Goal: Task Accomplishment & Management: Manage account settings

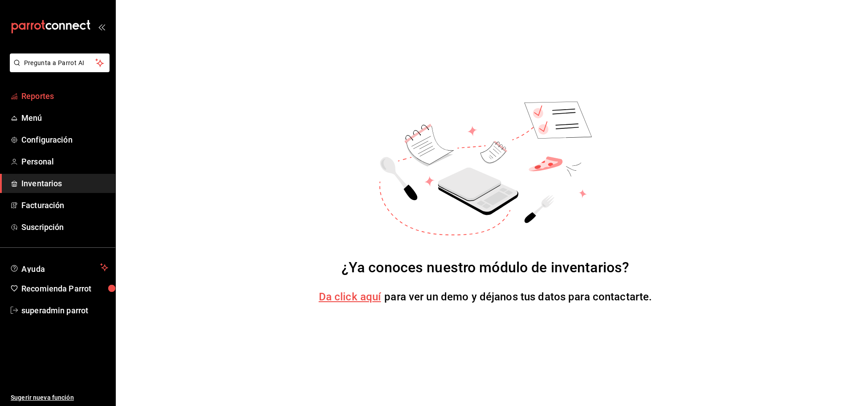
click at [49, 100] on span "Reportes" at bounding box center [64, 96] width 87 height 12
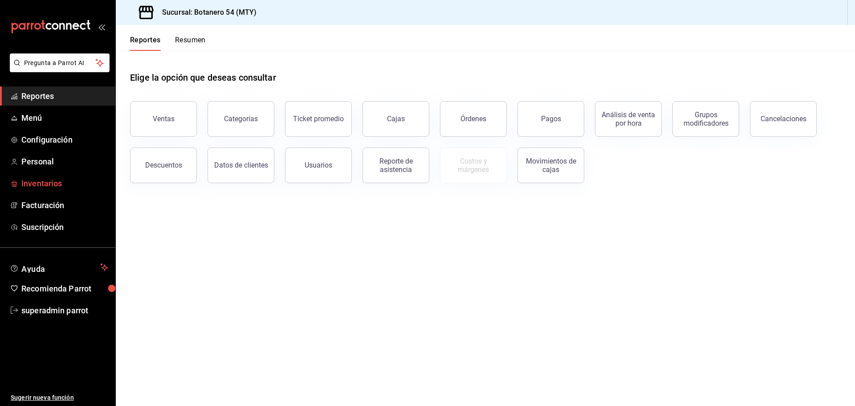
click at [39, 185] on span "Inventarios" at bounding box center [64, 183] width 87 height 12
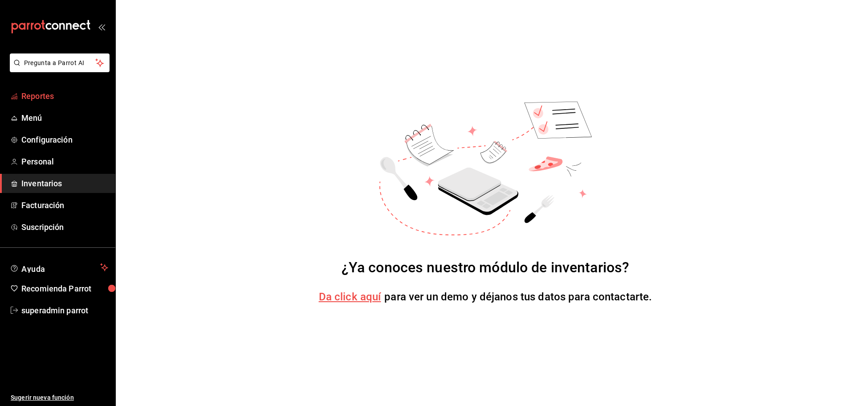
click at [37, 98] on span "Reportes" at bounding box center [64, 96] width 87 height 12
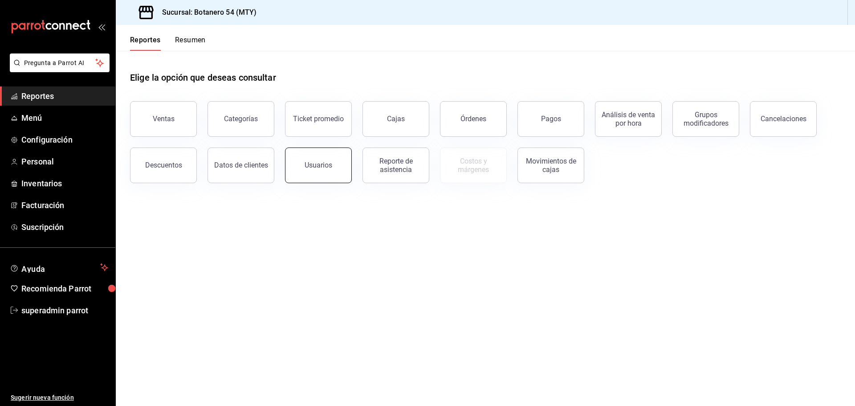
click at [338, 173] on button "Usuarios" at bounding box center [318, 165] width 67 height 36
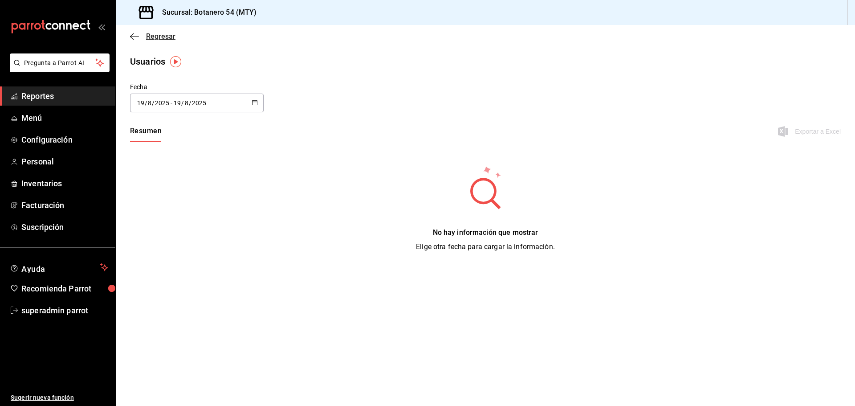
click at [132, 35] on icon "button" at bounding box center [134, 37] width 9 height 8
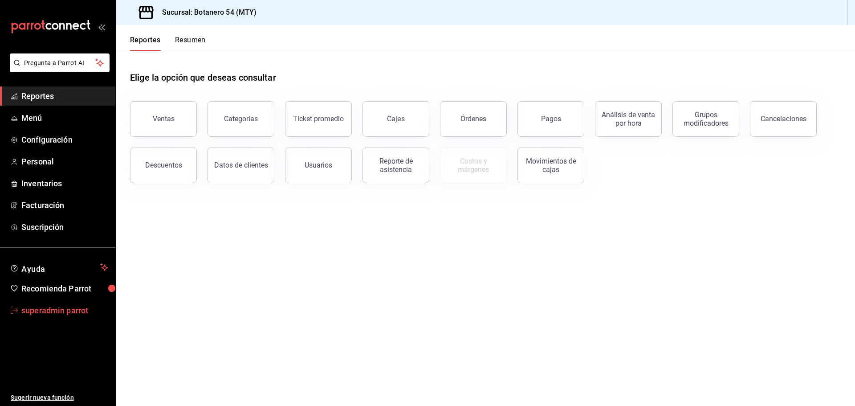
click at [37, 310] on span "superadmin parrot" at bounding box center [64, 310] width 87 height 12
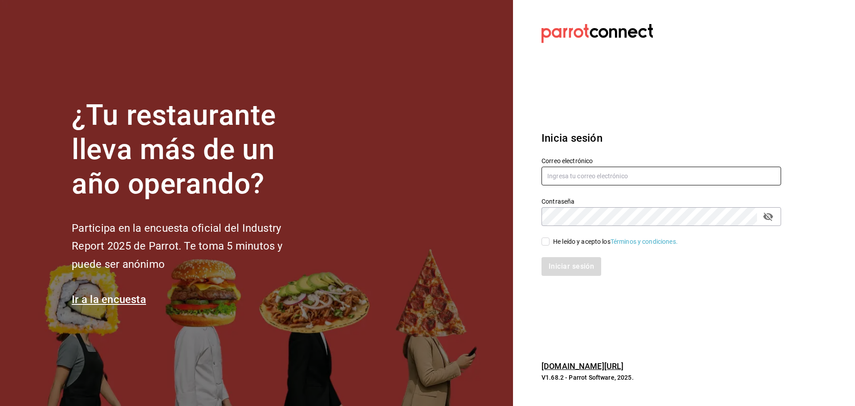
click at [602, 176] on input "text" at bounding box center [662, 176] width 240 height 19
paste input "[EMAIL_ADDRESS][DOMAIN_NAME]"
type input "[EMAIL_ADDRESS][DOMAIN_NAME]"
click at [557, 240] on div "He leído y acepto los Términos y condiciones." at bounding box center [615, 241] width 125 height 9
click at [550, 240] on input "He leído y acepto los Términos y condiciones." at bounding box center [546, 241] width 8 height 8
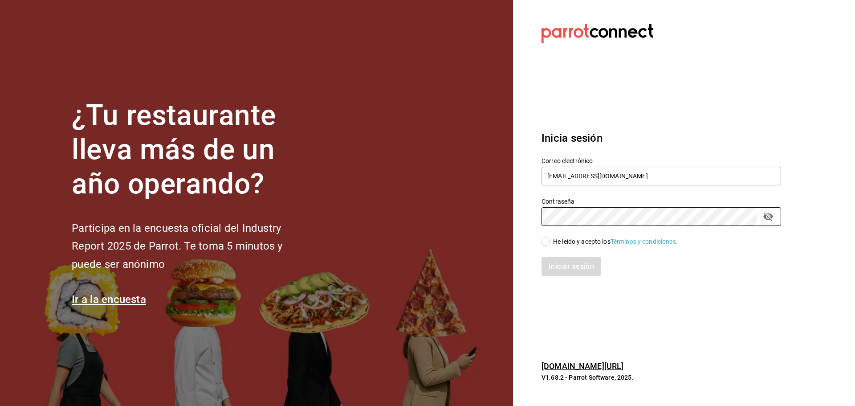
checkbox input "true"
click at [565, 265] on button "Iniciar sesión" at bounding box center [572, 266] width 61 height 19
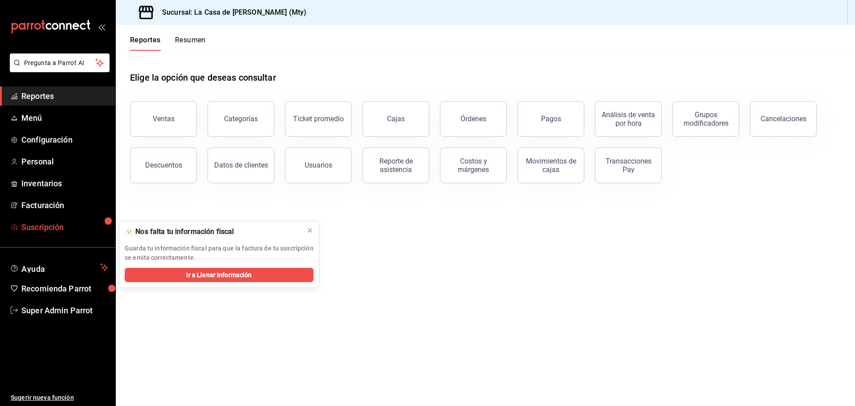
click at [49, 225] on span "Suscripción" at bounding box center [64, 227] width 87 height 12
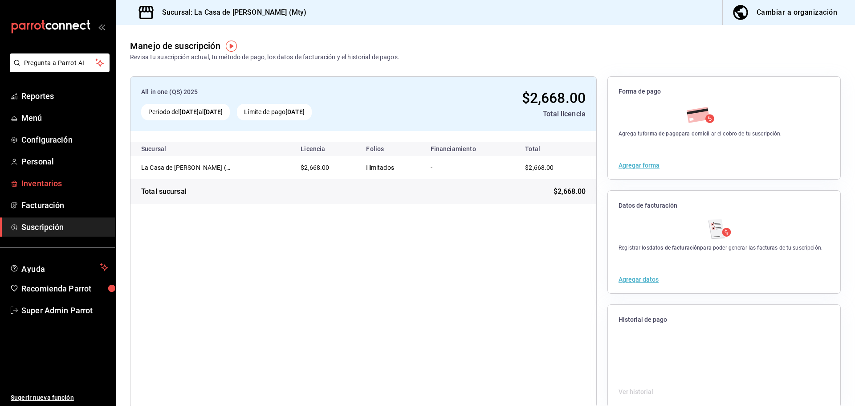
click at [57, 187] on span "Inventarios" at bounding box center [64, 183] width 87 height 12
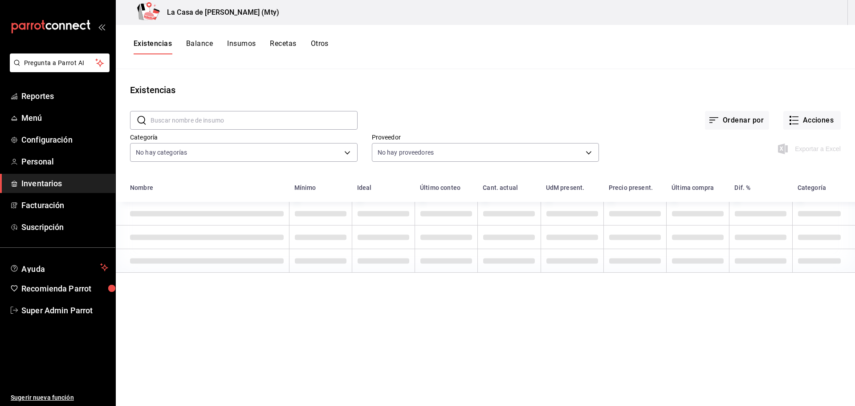
click at [244, 43] on button "Insumos" at bounding box center [241, 46] width 29 height 15
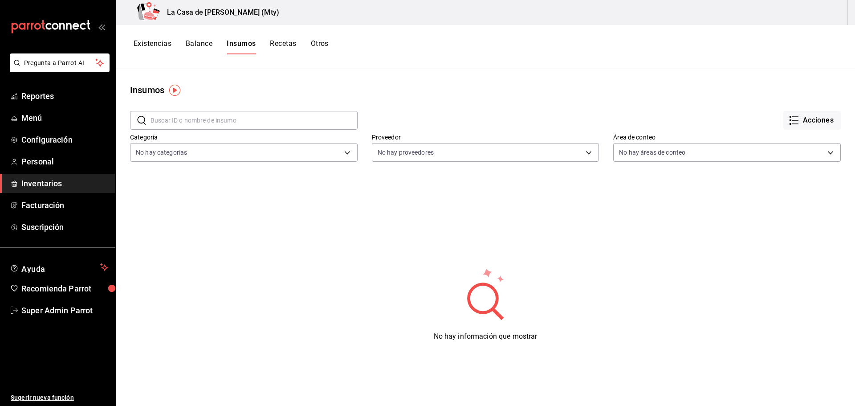
click at [154, 44] on button "Existencias" at bounding box center [153, 46] width 38 height 15
click at [187, 44] on button "Balance" at bounding box center [199, 46] width 27 height 15
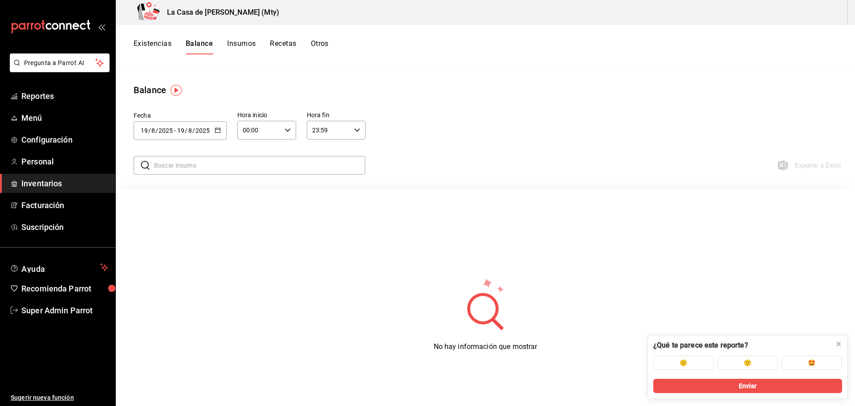
click at [242, 43] on button "Insumos" at bounding box center [241, 46] width 29 height 15
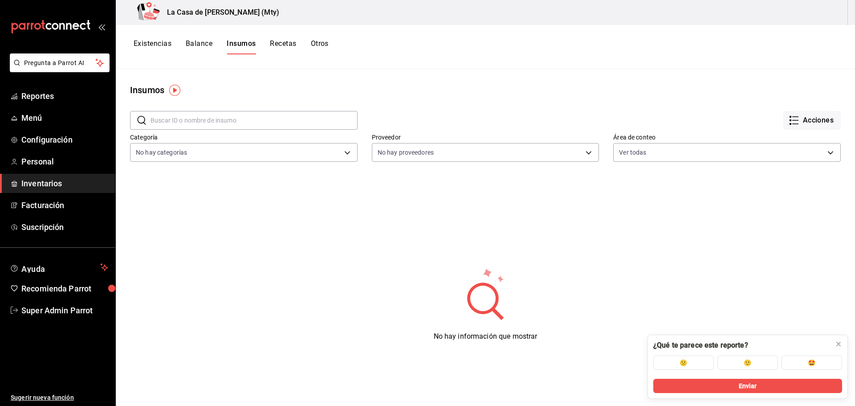
click at [289, 42] on button "Recetas" at bounding box center [283, 46] width 26 height 15
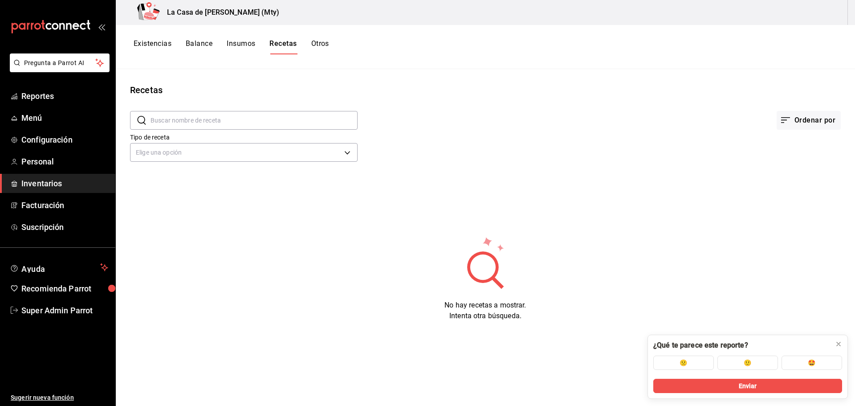
click at [332, 44] on div "Existencias Balance Insumos Recetas Otros" at bounding box center [485, 46] width 739 height 15
click at [324, 43] on button "Otros" at bounding box center [320, 46] width 18 height 15
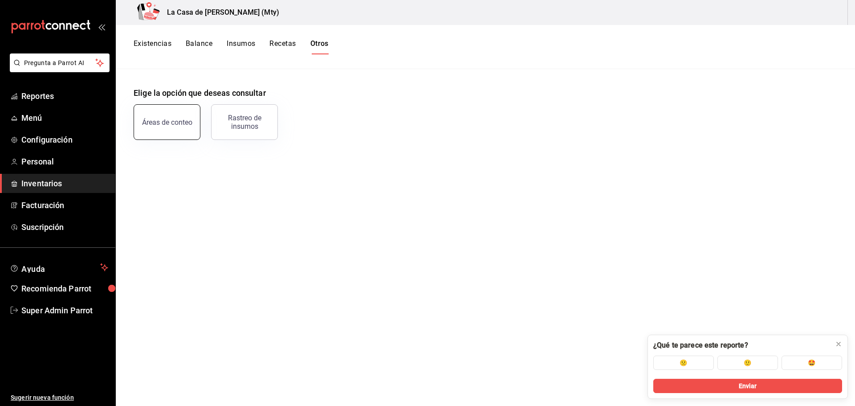
click at [154, 126] on div "Áreas de conteo" at bounding box center [167, 122] width 50 height 8
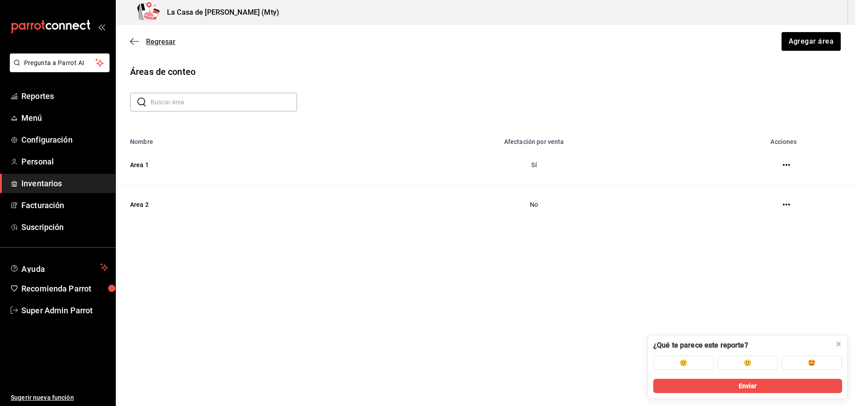
click at [131, 39] on icon "button" at bounding box center [134, 41] width 9 height 8
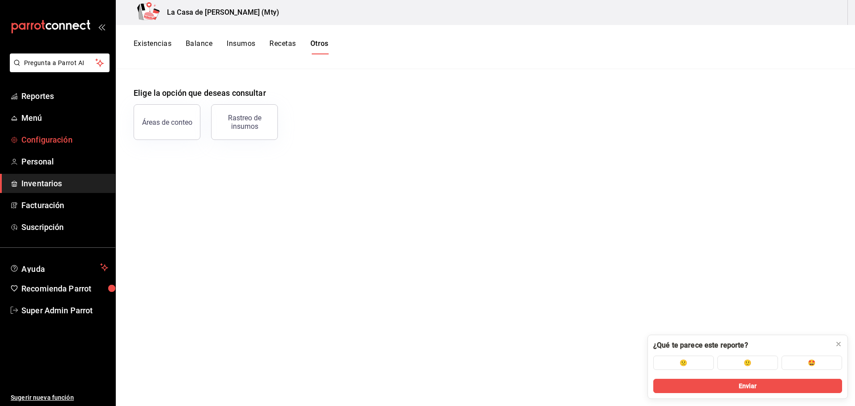
click at [47, 139] on span "Configuración" at bounding box center [64, 140] width 87 height 12
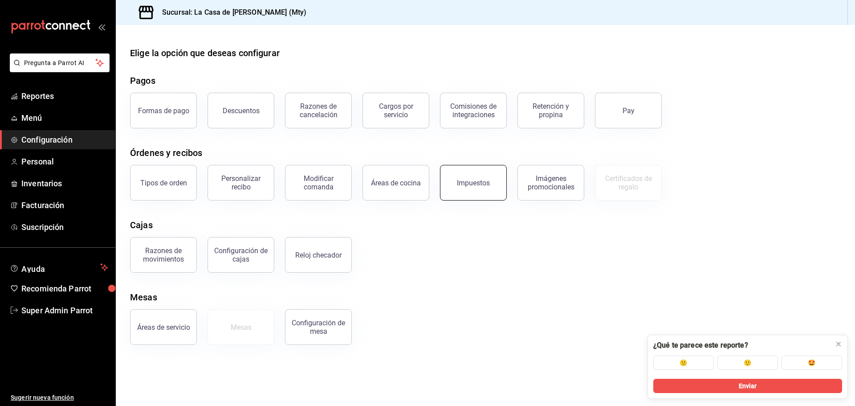
click at [462, 187] on button "Impuestos" at bounding box center [473, 183] width 67 height 36
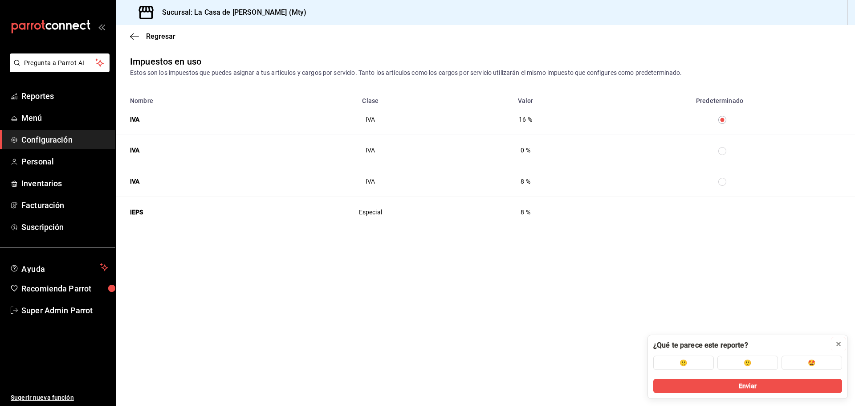
click at [839, 343] on icon at bounding box center [838, 343] width 7 height 7
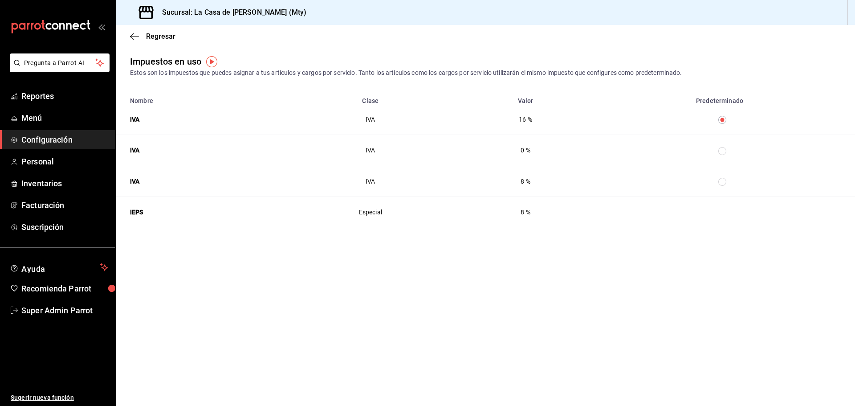
click at [71, 140] on span "Configuración" at bounding box center [64, 140] width 87 height 12
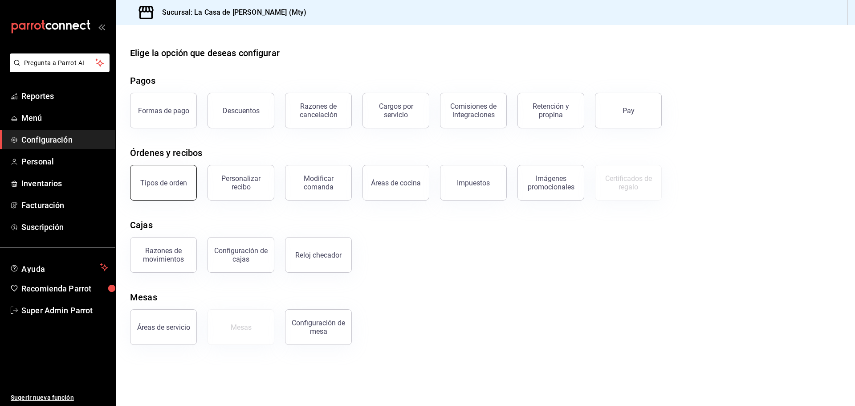
click at [171, 186] on div "Tipos de orden" at bounding box center [163, 183] width 47 height 8
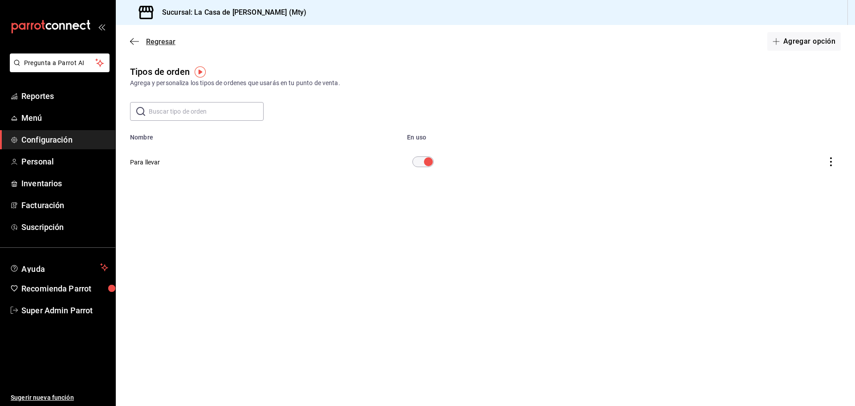
click at [140, 37] on span "Regresar" at bounding box center [152, 41] width 45 height 8
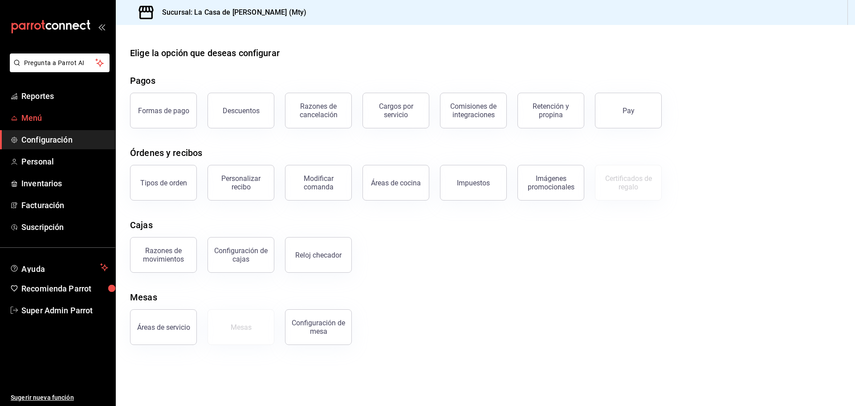
click at [40, 115] on span "Menú" at bounding box center [64, 118] width 87 height 12
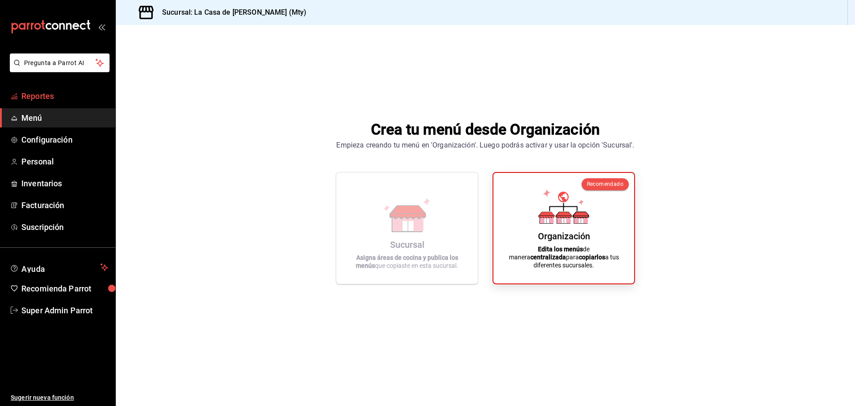
click at [37, 93] on span "Reportes" at bounding box center [64, 96] width 87 height 12
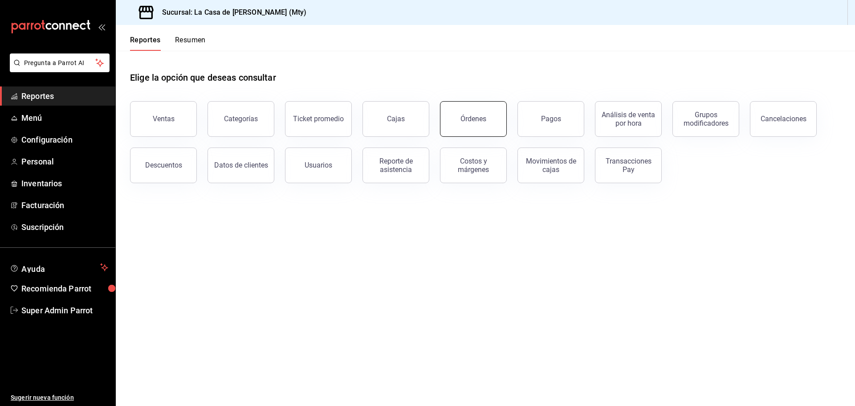
click at [474, 114] on button "Órdenes" at bounding box center [473, 119] width 67 height 36
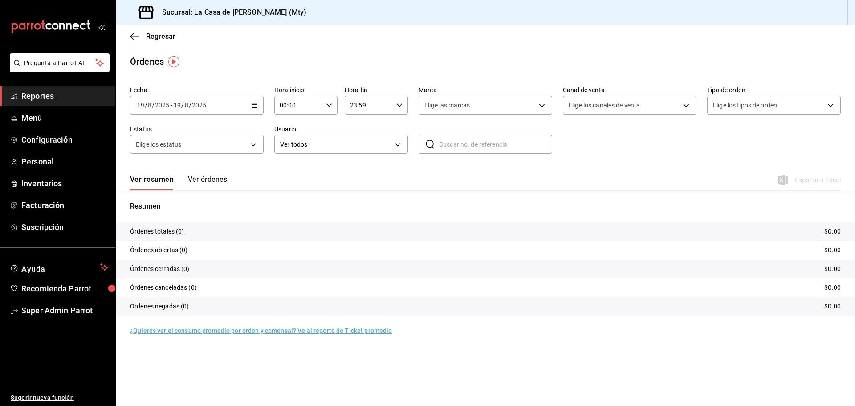
click at [256, 106] on icon "button" at bounding box center [255, 105] width 6 height 6
click at [155, 131] on span "Hoy" at bounding box center [172, 131] width 69 height 9
click at [67, 310] on span "Super Admin Parrot" at bounding box center [64, 310] width 87 height 12
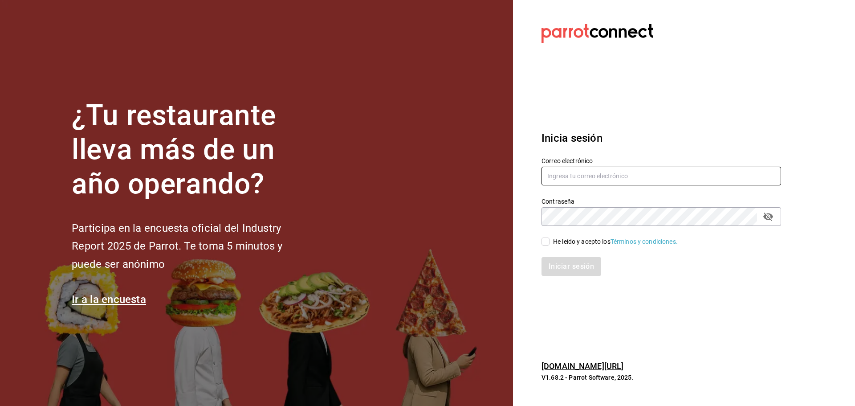
click at [572, 180] on input "text" at bounding box center [662, 176] width 240 height 19
paste input "[EMAIL_ADDRESS][DOMAIN_NAME]"
type input "[EMAIL_ADDRESS][DOMAIN_NAME]"
click at [546, 239] on input "He leído y acepto los Términos y condiciones." at bounding box center [546, 241] width 8 height 8
checkbox input "true"
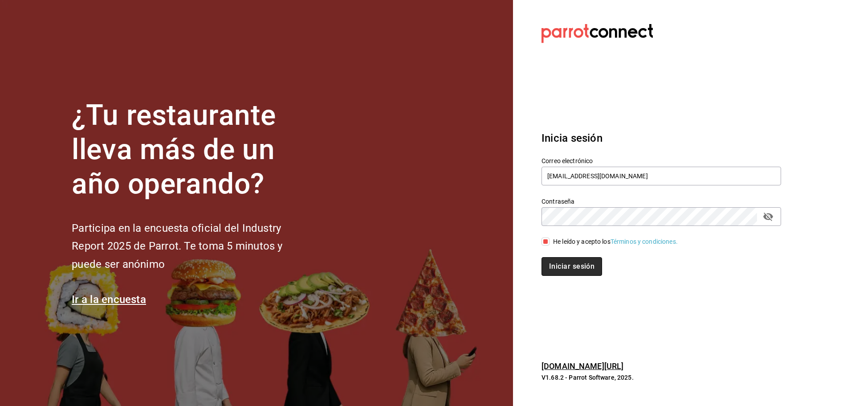
click at [560, 266] on button "Iniciar sesión" at bounding box center [572, 266] width 61 height 19
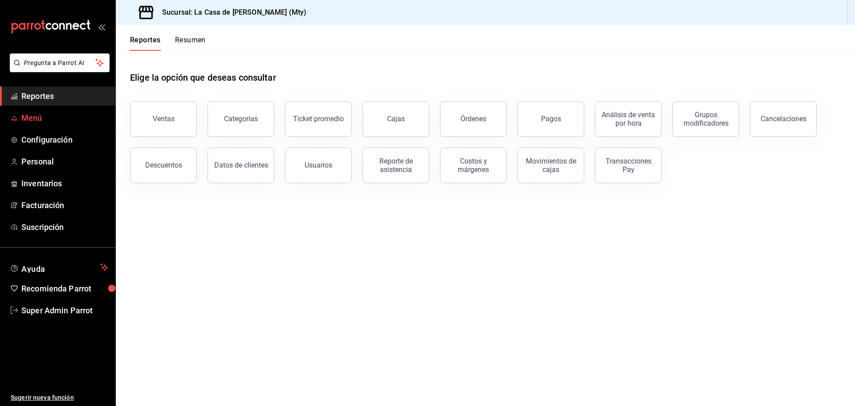
click at [39, 116] on span "Menú" at bounding box center [64, 118] width 87 height 12
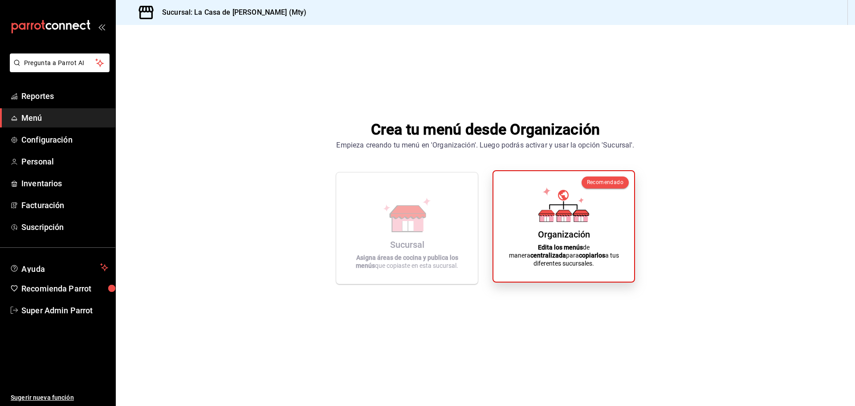
click at [577, 207] on icon at bounding box center [564, 204] width 51 height 35
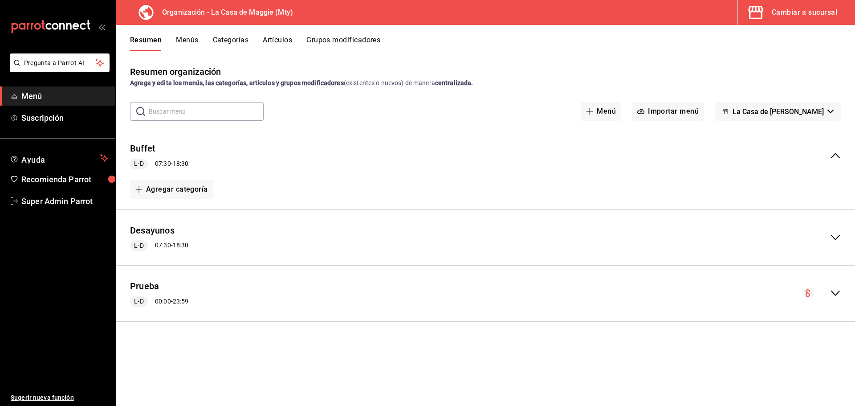
click at [280, 38] on button "Artículos" at bounding box center [277, 43] width 29 height 15
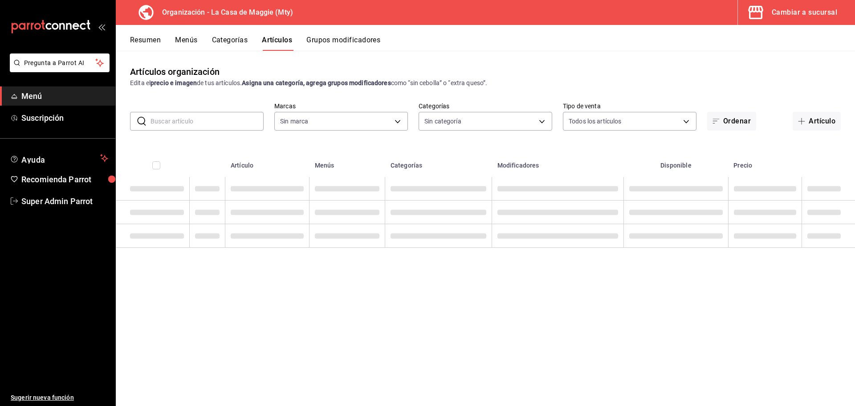
type input "a3684772-da2a-4e98-bff2-0fed7e2a3e3a"
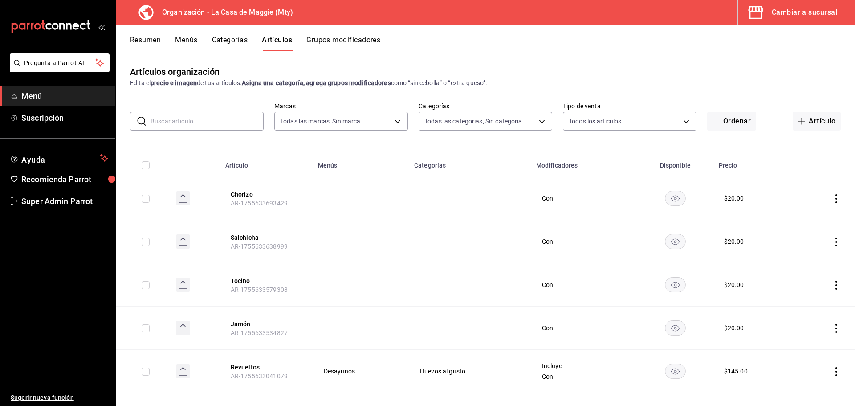
type input "06894fab-fc56-4d44-adbc-99aa2838f4d7,3cc9cf32-c127-459c-8f96-efaf1073c387,037ae…"
click at [241, 190] on button "Chorizo" at bounding box center [266, 194] width 71 height 9
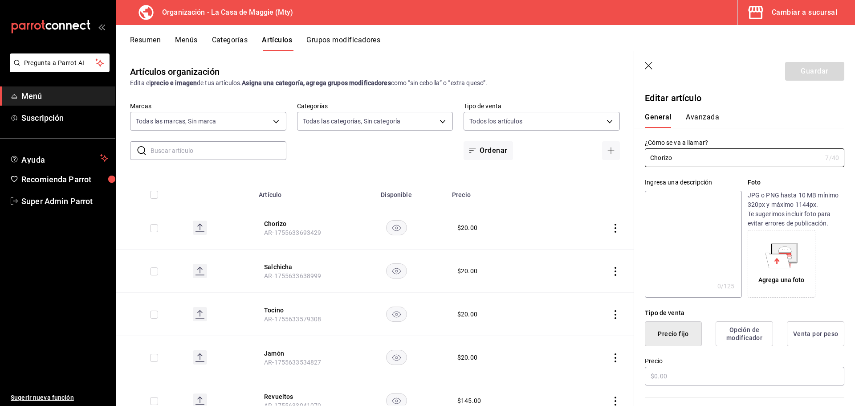
type input "$20.00"
click at [645, 63] on icon "button" at bounding box center [649, 66] width 9 height 9
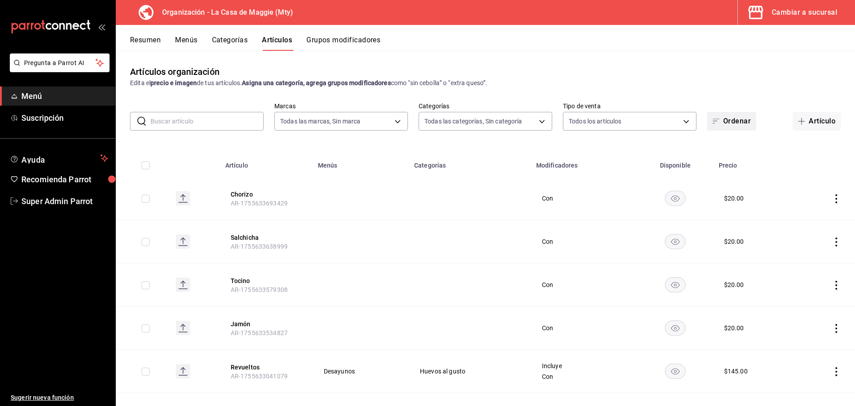
click at [747, 122] on button "Ordenar" at bounding box center [731, 121] width 49 height 19
click at [571, 137] on div at bounding box center [427, 203] width 855 height 406
click at [186, 37] on button "Menús" at bounding box center [186, 43] width 22 height 15
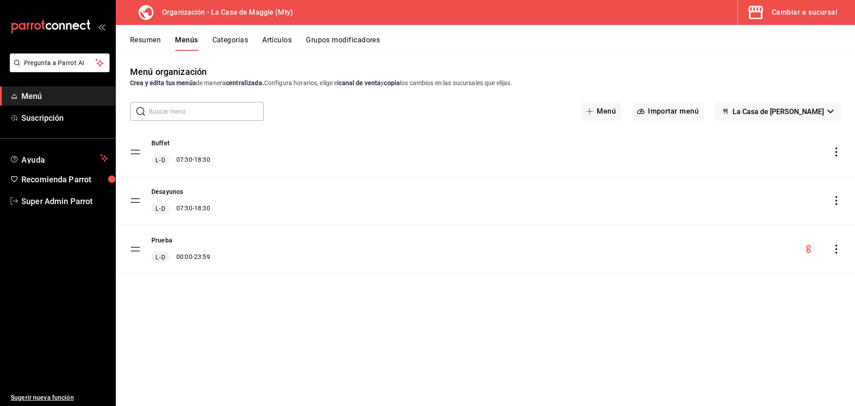
click at [828, 109] on button "La Casa de Maggie - Borrador" at bounding box center [778, 111] width 126 height 19
click at [816, 78] on div at bounding box center [427, 203] width 855 height 406
click at [837, 146] on div "Buffet L-D 07:30 - 18:30" at bounding box center [485, 152] width 739 height 48
click at [837, 152] on icon "actions" at bounding box center [836, 151] width 9 height 9
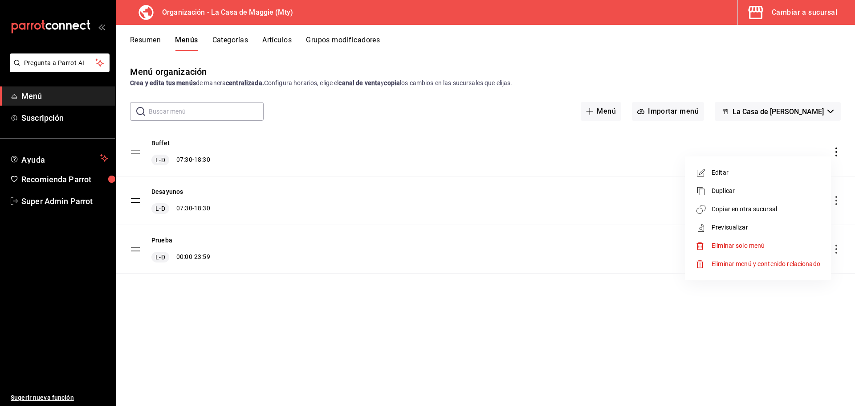
click at [165, 137] on div at bounding box center [427, 203] width 855 height 406
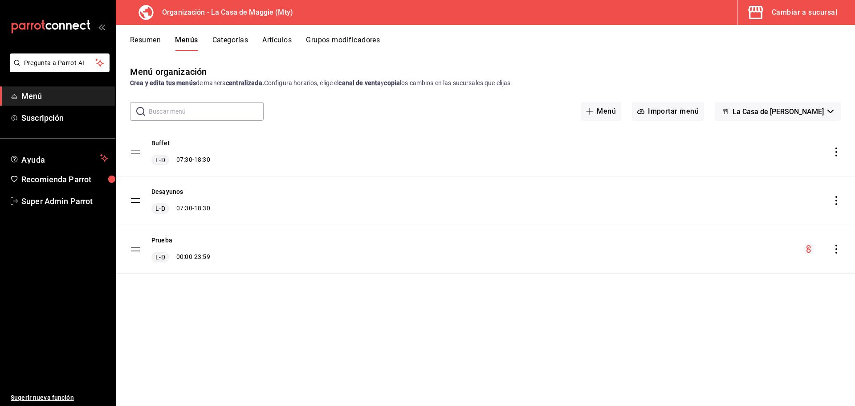
click at [161, 142] on button "Buffet" at bounding box center [160, 143] width 18 height 9
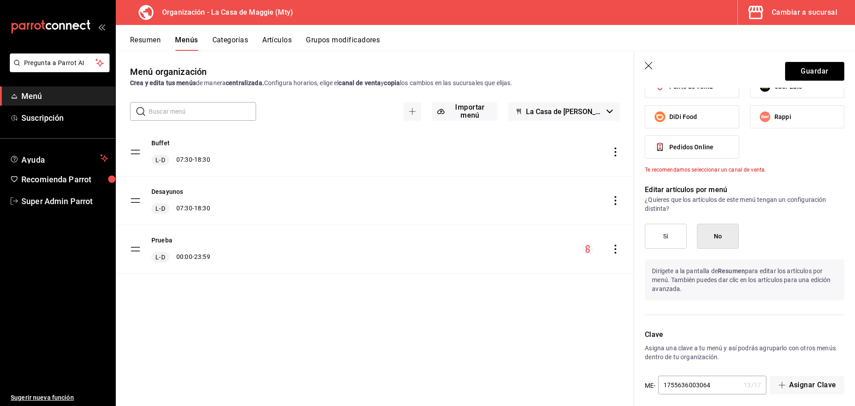
scroll to position [370, 0]
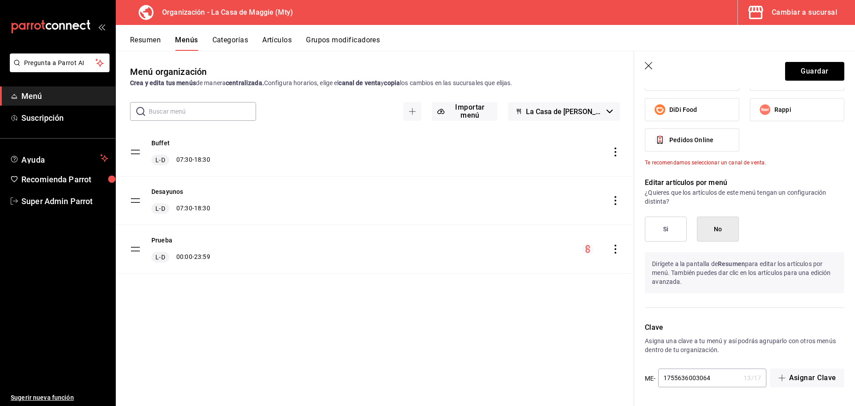
click at [645, 66] on header "Guardar" at bounding box center [744, 69] width 221 height 37
click at [652, 64] on icon "button" at bounding box center [649, 66] width 9 height 9
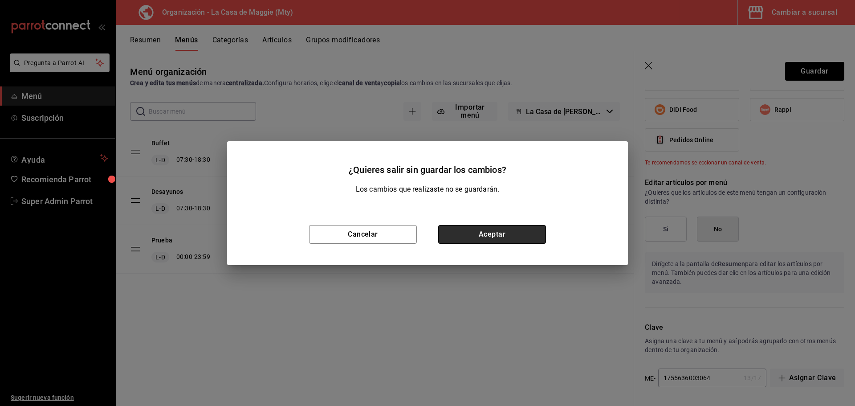
click at [442, 231] on button "Aceptar" at bounding box center [492, 234] width 108 height 19
type input "1755636400206"
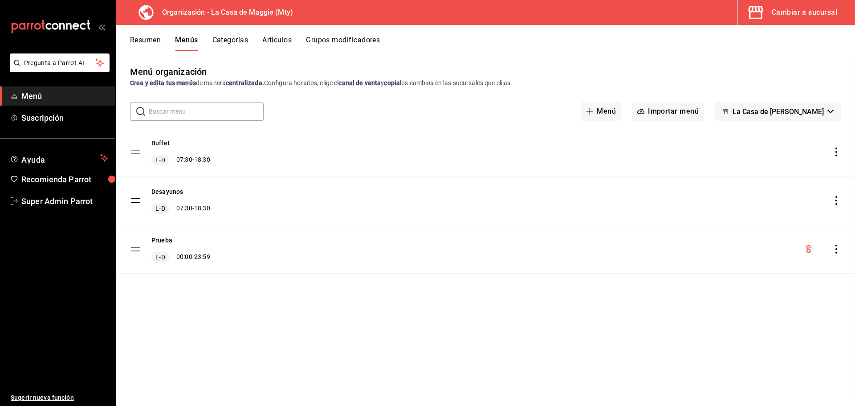
checkbox input "false"
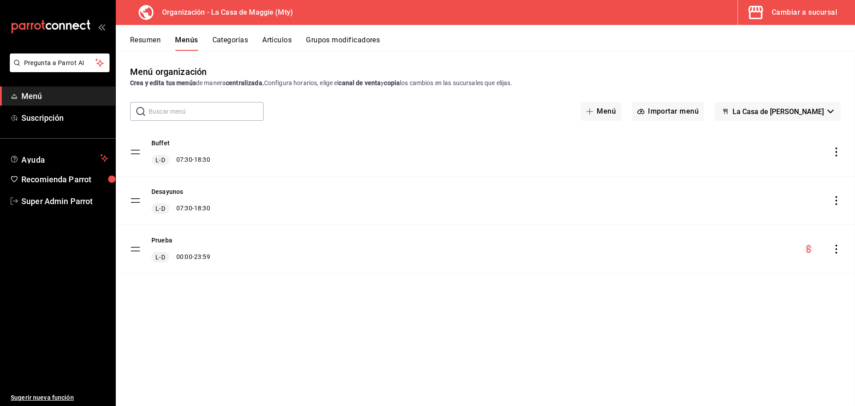
checkbox input "false"
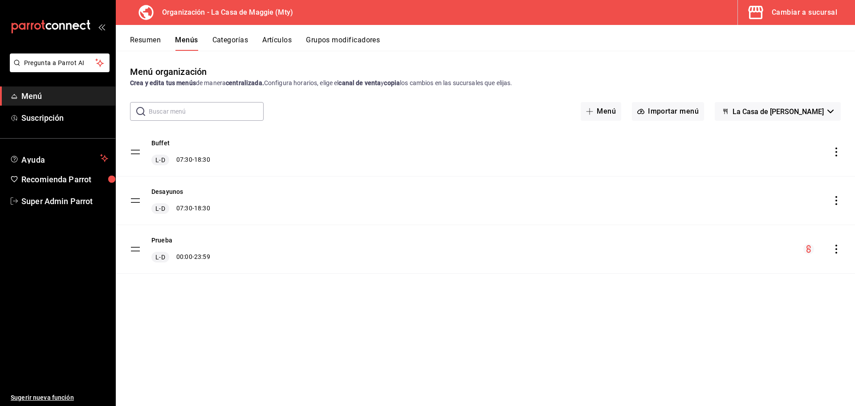
click at [219, 41] on button "Categorías" at bounding box center [230, 43] width 36 height 15
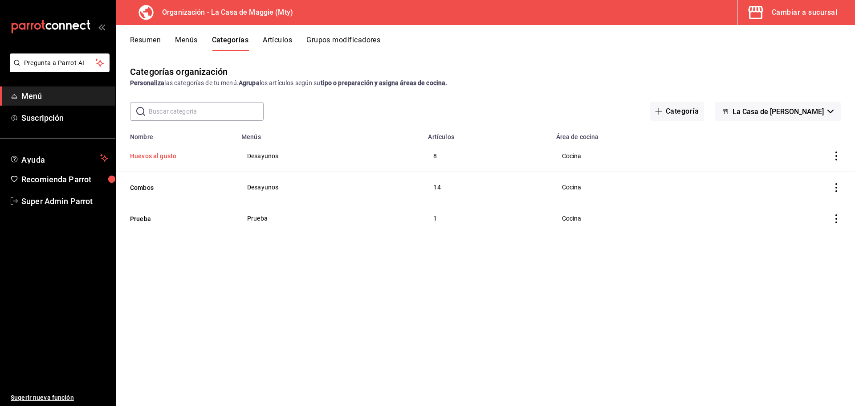
click at [171, 157] on button "Huevos al gusto" at bounding box center [174, 155] width 89 height 9
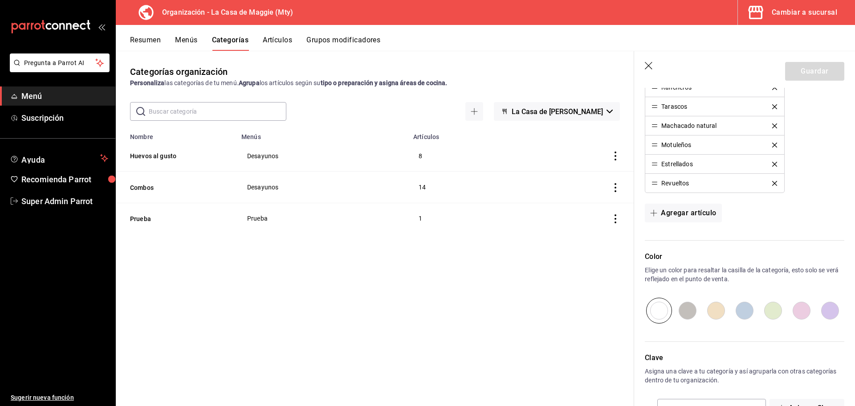
scroll to position [373, 0]
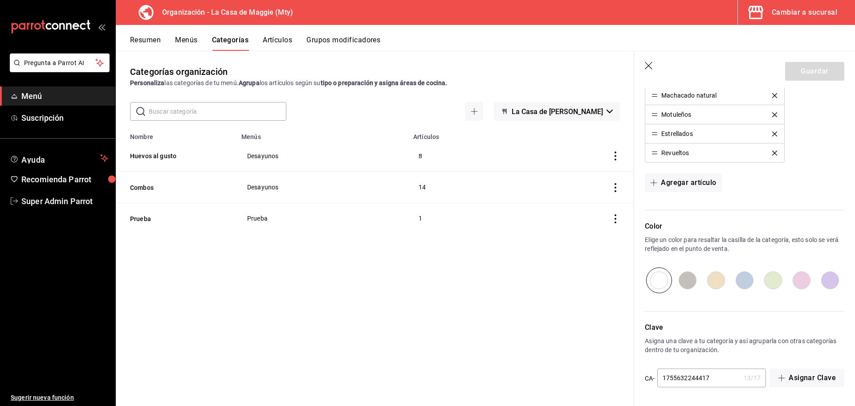
click at [482, 261] on div "Categorías organización Personaliza las categorías de tu menú. Agrupa los artíc…" at bounding box center [375, 228] width 518 height 355
click at [648, 63] on icon "button" at bounding box center [649, 66] width 9 height 9
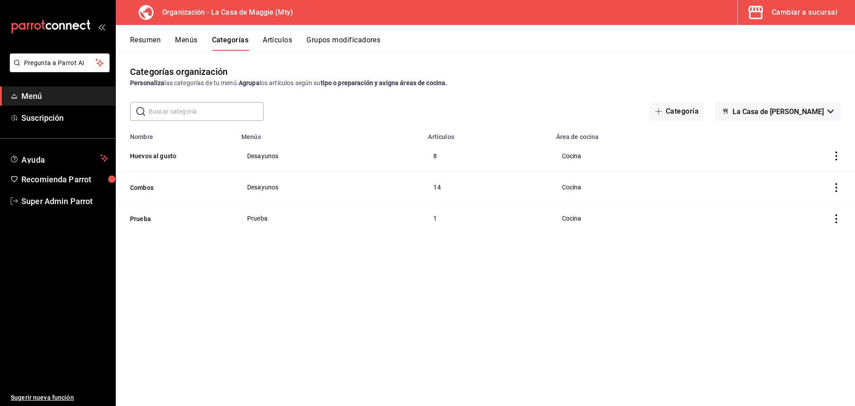
click at [808, 13] on div "Cambiar a sucursal" at bounding box center [804, 12] width 65 height 12
